Goal: Navigation & Orientation: Understand site structure

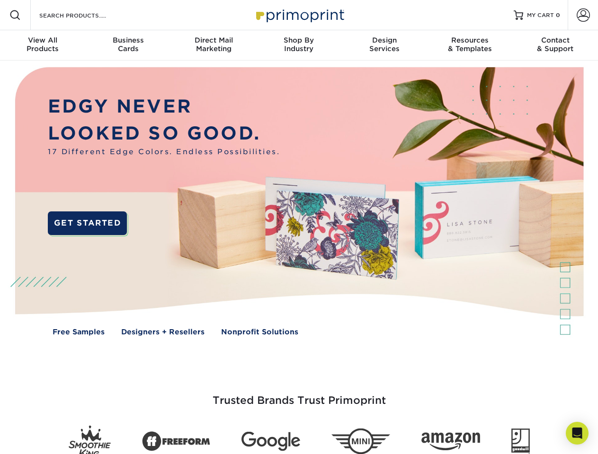
click at [299, 227] on img at bounding box center [299, 209] width 592 height 296
click at [15, 15] on span at bounding box center [14, 14] width 11 height 11
click at [583, 15] on span at bounding box center [583, 15] width 13 height 13
click at [43, 45] on div "View All Products" at bounding box center [42, 44] width 85 height 17
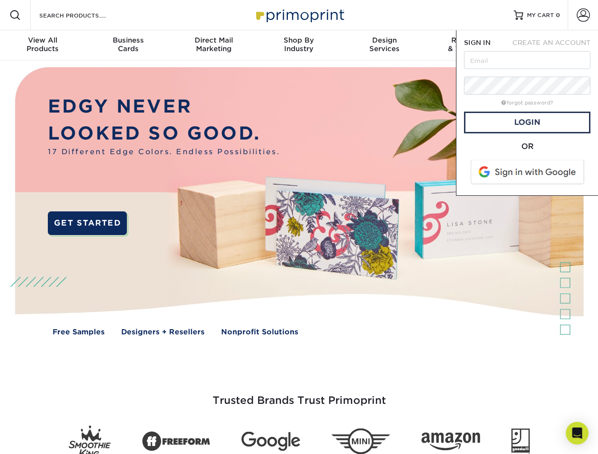
click at [128, 45] on div "Business Cards" at bounding box center [127, 44] width 85 height 17
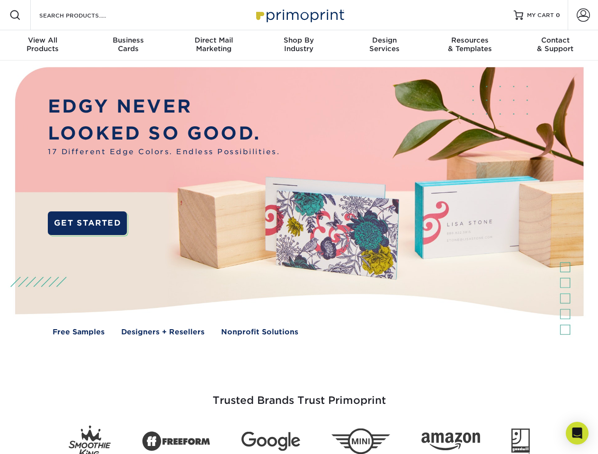
click at [214, 45] on div "Direct Mail Marketing" at bounding box center [213, 44] width 85 height 17
click at [299, 45] on div "Shop By Industry" at bounding box center [298, 44] width 85 height 17
click at [384, 45] on div "Design Services" at bounding box center [384, 44] width 85 height 17
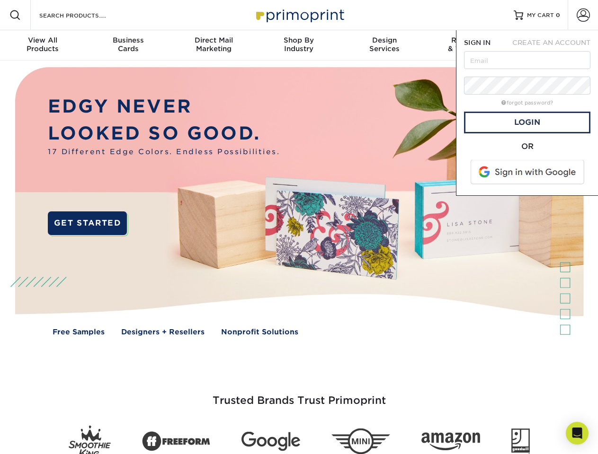
click at [470, 45] on span "SIGN IN" at bounding box center [477, 43] width 27 height 8
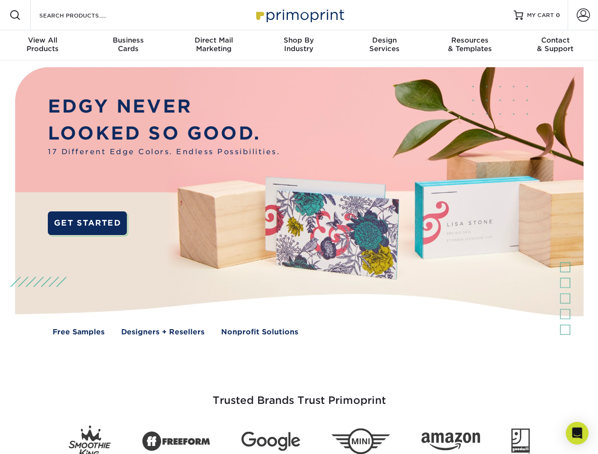
click at [555, 45] on div "Contact & Support" at bounding box center [555, 44] width 85 height 17
